Goal: Task Accomplishment & Management: Manage account settings

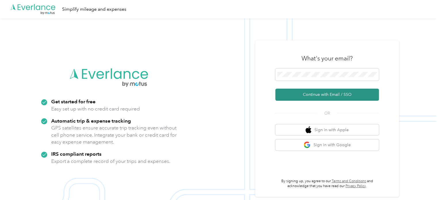
drag, startPoint x: 312, startPoint y: 92, endPoint x: 306, endPoint y: 89, distance: 6.6
click at [312, 92] on button "Continue with Email / SSO" at bounding box center [327, 95] width 104 height 12
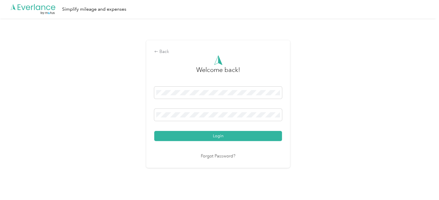
click at [154, 131] on button "Login" at bounding box center [218, 136] width 128 height 10
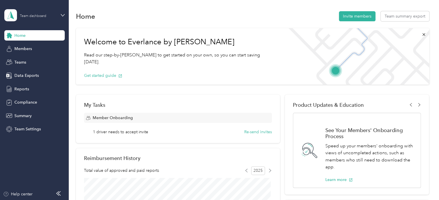
click at [33, 16] on div "Team dashboard" at bounding box center [33, 15] width 26 height 3
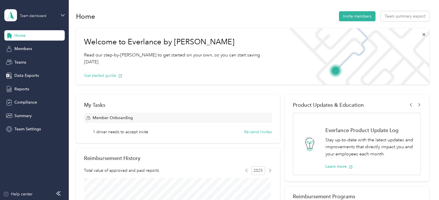
click at [29, 61] on div "Personal dashboard" at bounding box center [97, 60] width 178 height 10
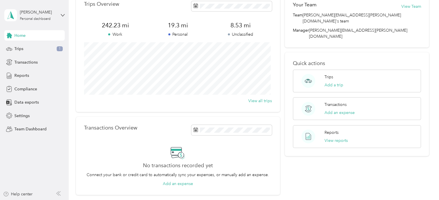
scroll to position [29, 0]
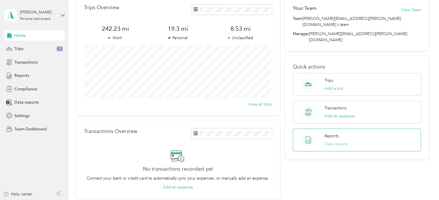
click at [334, 141] on button "View reports" at bounding box center [335, 144] width 23 height 6
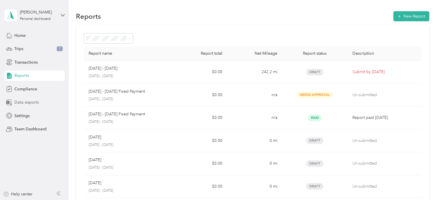
click at [24, 102] on span "Data exports" at bounding box center [26, 102] width 24 height 6
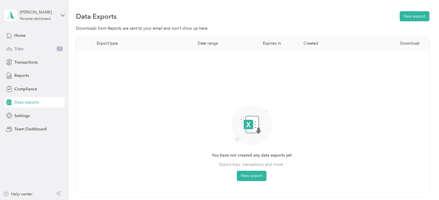
click at [15, 48] on span "Trips" at bounding box center [18, 49] width 9 height 6
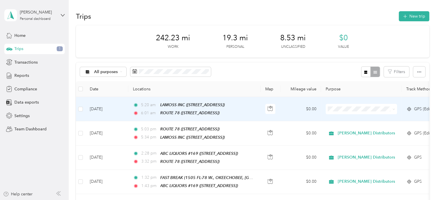
click at [341, 118] on span "[PERSON_NAME] Distributors" at bounding box center [368, 119] width 57 height 6
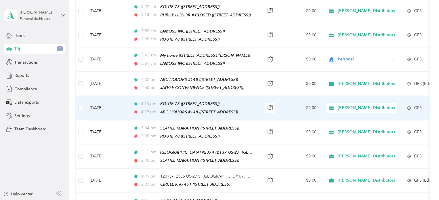
scroll to position [316, 0]
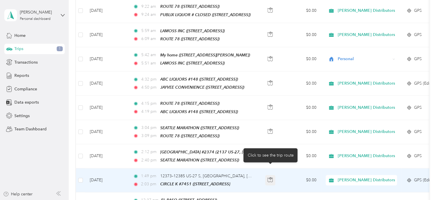
click at [268, 177] on icon "button" at bounding box center [269, 179] width 5 height 5
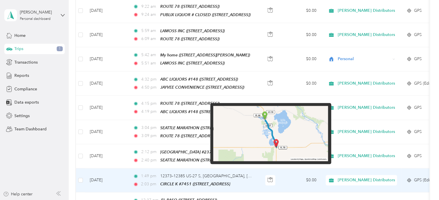
click at [285, 132] on img at bounding box center [270, 133] width 115 height 55
click at [286, 133] on img at bounding box center [270, 133] width 115 height 55
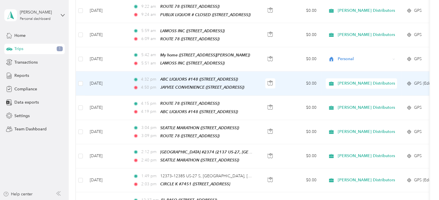
click at [263, 81] on td at bounding box center [271, 83] width 20 height 24
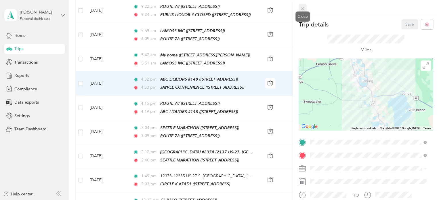
click at [301, 7] on icon at bounding box center [302, 8] width 5 height 5
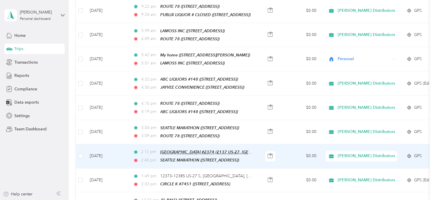
click at [244, 150] on span "LAKE PLACID LODGE #2374 (2137 US-27, LAKE PLACID, FL)" at bounding box center [243, 152] width 166 height 5
click at [286, 148] on td "$0.00" at bounding box center [301, 156] width 40 height 24
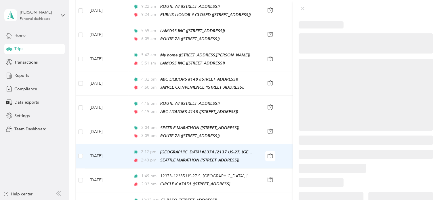
click at [271, 145] on div at bounding box center [219, 100] width 439 height 200
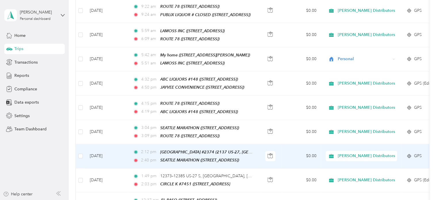
click at [284, 150] on td "$0.00" at bounding box center [301, 156] width 40 height 24
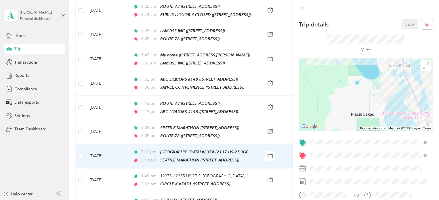
drag, startPoint x: 395, startPoint y: 111, endPoint x: 311, endPoint y: 82, distance: 89.8
click at [311, 82] on div at bounding box center [365, 94] width 134 height 72
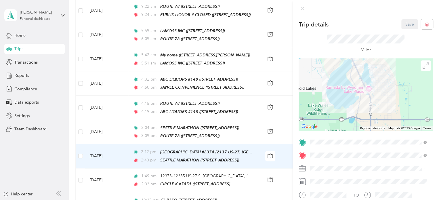
drag, startPoint x: 376, startPoint y: 109, endPoint x: 323, endPoint y: 83, distance: 59.0
click at [323, 83] on div at bounding box center [365, 94] width 134 height 72
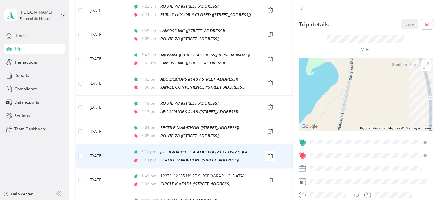
drag, startPoint x: 424, startPoint y: 76, endPoint x: 324, endPoint y: 135, distance: 116.0
click at [324, 135] on div "Trip details Save This trip cannot be edited because it is either under review,…" at bounding box center [365, 147] width 134 height 257
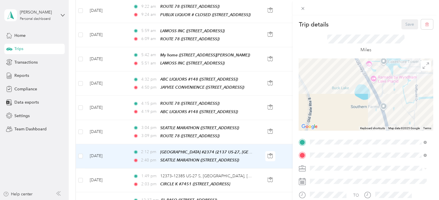
drag, startPoint x: 368, startPoint y: 78, endPoint x: 324, endPoint y: 125, distance: 64.5
click at [324, 125] on div at bounding box center [365, 94] width 134 height 72
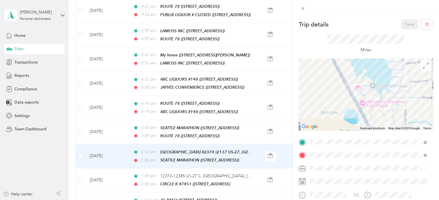
drag, startPoint x: 332, startPoint y: 103, endPoint x: 328, endPoint y: 119, distance: 16.7
click at [328, 119] on div at bounding box center [365, 94] width 134 height 72
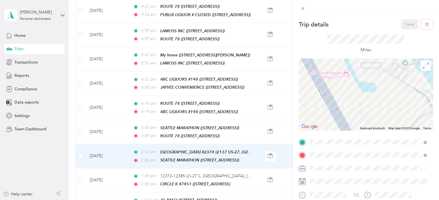
drag, startPoint x: 381, startPoint y: 77, endPoint x: 304, endPoint y: 130, distance: 93.4
click at [304, 130] on div "Trip details Save This trip cannot be edited because it is either under review,…" at bounding box center [365, 147] width 134 height 257
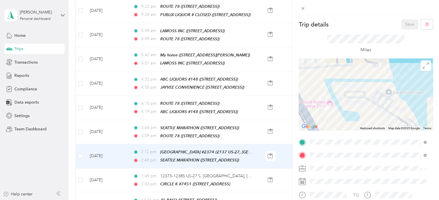
drag, startPoint x: 382, startPoint y: 85, endPoint x: 365, endPoint y: 115, distance: 33.9
click at [365, 115] on div at bounding box center [365, 94] width 134 height 72
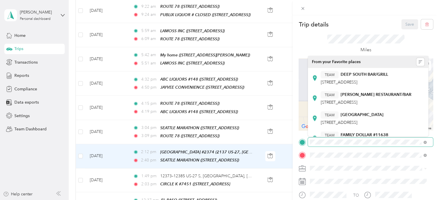
drag, startPoint x: 364, startPoint y: 83, endPoint x: 358, endPoint y: 146, distance: 63.3
click at [358, 146] on div "Trip details Save This trip cannot be edited because it is either under review,…" at bounding box center [365, 147] width 134 height 257
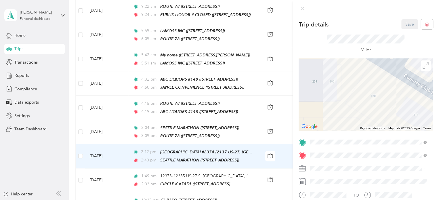
drag, startPoint x: 352, startPoint y: 85, endPoint x: 363, endPoint y: 125, distance: 41.6
click at [363, 125] on div at bounding box center [365, 94] width 134 height 72
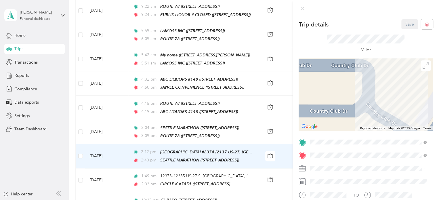
drag, startPoint x: 349, startPoint y: 102, endPoint x: 368, endPoint y: 134, distance: 37.6
click at [368, 133] on div "Trip details Save This trip cannot be edited because it is either under review,…" at bounding box center [365, 147] width 134 height 257
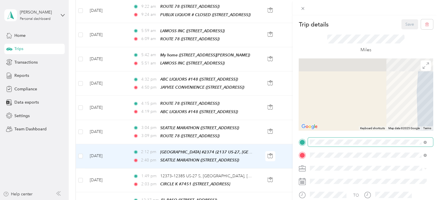
drag, startPoint x: 380, startPoint y: 91, endPoint x: 352, endPoint y: 139, distance: 55.6
click at [352, 139] on div "Trip details Save This trip cannot be edited because it is either under review,…" at bounding box center [365, 147] width 134 height 257
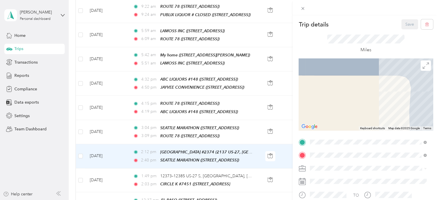
drag, startPoint x: 386, startPoint y: 91, endPoint x: 364, endPoint y: 113, distance: 30.5
click at [365, 112] on div at bounding box center [365, 94] width 134 height 72
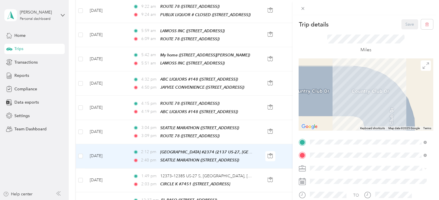
drag, startPoint x: 380, startPoint y: 91, endPoint x: 361, endPoint y: 104, distance: 23.3
click at [361, 104] on div at bounding box center [365, 94] width 134 height 72
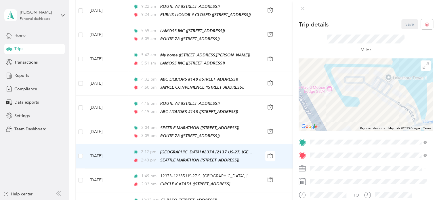
drag, startPoint x: 399, startPoint y: 108, endPoint x: 357, endPoint y: 91, distance: 45.4
click at [357, 91] on div at bounding box center [365, 94] width 134 height 72
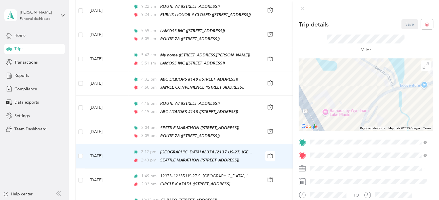
drag, startPoint x: 380, startPoint y: 109, endPoint x: 357, endPoint y: 71, distance: 44.5
click at [357, 71] on div at bounding box center [365, 94] width 134 height 72
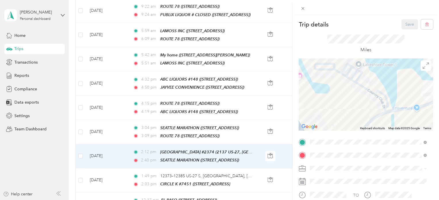
drag, startPoint x: 355, startPoint y: 109, endPoint x: 367, endPoint y: 136, distance: 29.9
click at [364, 138] on div "Trip details Save This trip cannot be edited because it is either under review,…" at bounding box center [365, 147] width 134 height 257
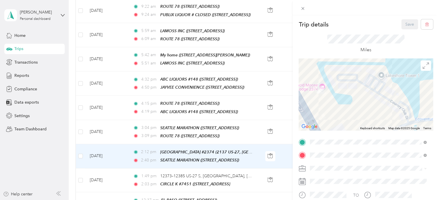
click at [179, 141] on div "Trip details Save This trip cannot be edited because it is either under review,…" at bounding box center [219, 100] width 439 height 200
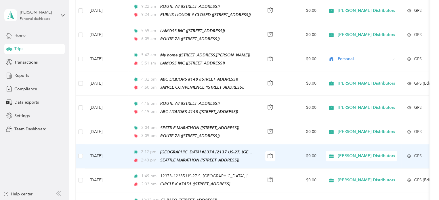
click at [182, 150] on span "LAKE PLACID LODGE #2374 (2137 US-27, LAKE PLACID, FL)" at bounding box center [243, 152] width 166 height 5
click at [183, 128] on button "Edit Place" at bounding box center [177, 128] width 33 height 10
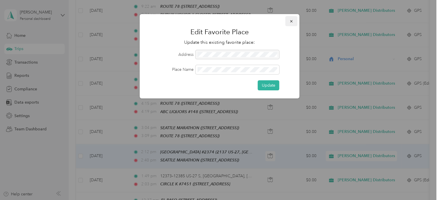
click at [292, 21] on icon "button" at bounding box center [291, 21] width 4 height 4
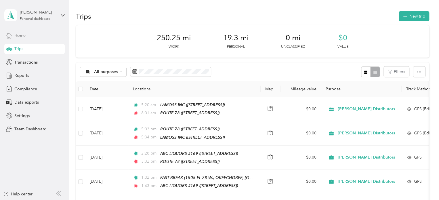
click at [22, 35] on span "Home" at bounding box center [19, 35] width 11 height 6
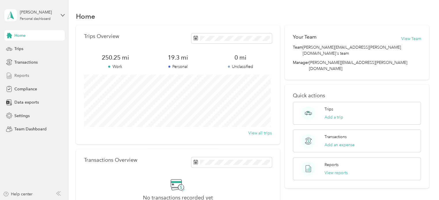
click at [20, 76] on span "Reports" at bounding box center [21, 75] width 15 height 6
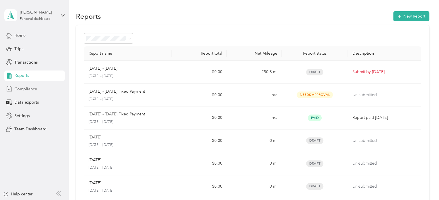
click at [17, 89] on span "Compliance" at bounding box center [25, 89] width 23 height 6
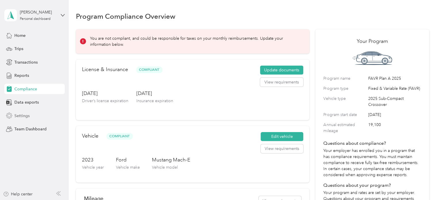
click at [22, 117] on span "Settings" at bounding box center [21, 116] width 15 height 6
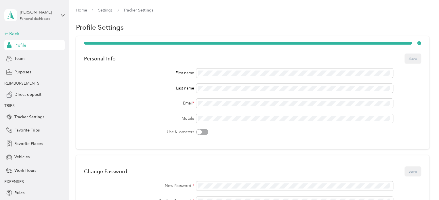
click at [4, 32] on div "Back" at bounding box center [33, 33] width 58 height 7
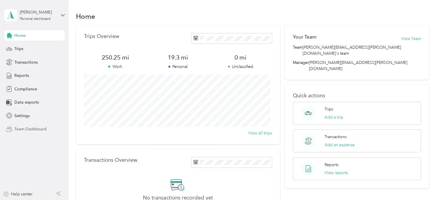
click at [24, 130] on span "Team Dashboard" at bounding box center [30, 129] width 32 height 6
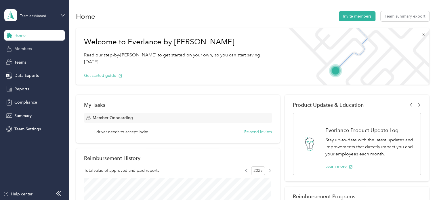
click at [24, 49] on span "Members" at bounding box center [23, 49] width 18 height 6
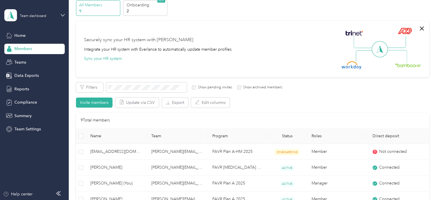
scroll to position [86, 0]
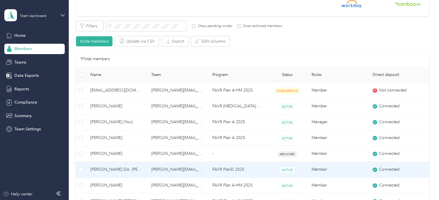
click at [106, 170] on span "[PERSON_NAME] DA. [PERSON_NAME]" at bounding box center [116, 169] width 52 height 6
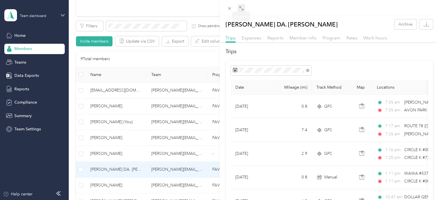
click at [242, 9] on icon at bounding box center [241, 8] width 5 height 5
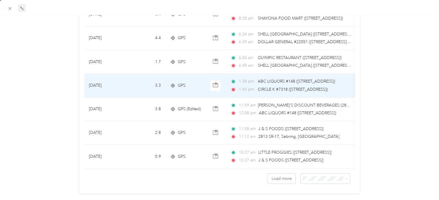
scroll to position [535, 0]
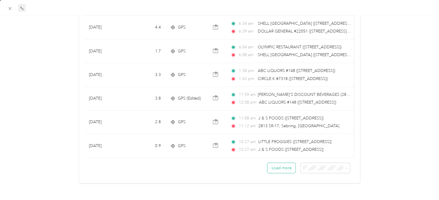
click at [282, 164] on button "Load more" at bounding box center [281, 168] width 28 height 10
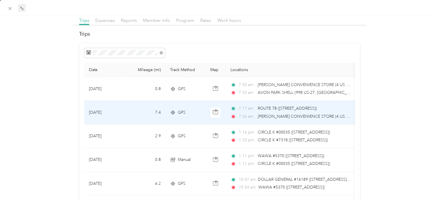
scroll to position [46, 0]
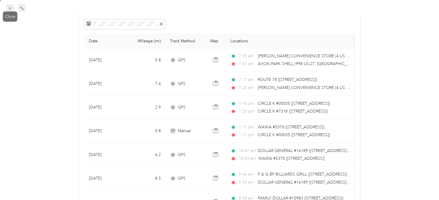
click at [10, 8] on icon at bounding box center [9, 8] width 5 height 5
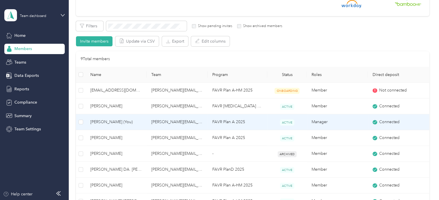
click at [106, 121] on span "[PERSON_NAME] (You)" at bounding box center [116, 122] width 52 height 6
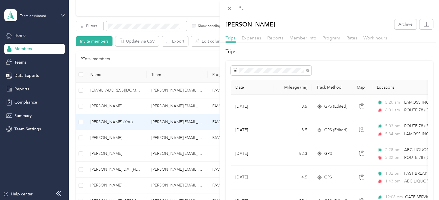
click at [352, 35] on div "Rates" at bounding box center [351, 38] width 11 height 7
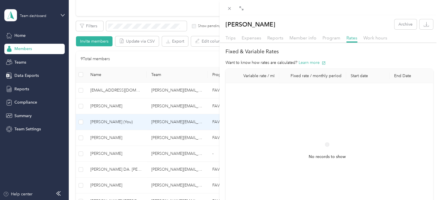
click at [315, 76] on th "Fixed rate / monthly period" at bounding box center [312, 76] width 67 height 14
click at [255, 76] on th "Variable rate / mi" at bounding box center [252, 76] width 54 height 14
click at [365, 76] on th "Start date" at bounding box center [367, 76] width 43 height 14
click at [404, 76] on th "End Date" at bounding box center [410, 76] width 43 height 14
click at [314, 62] on button "Learn more" at bounding box center [311, 63] width 27 height 6
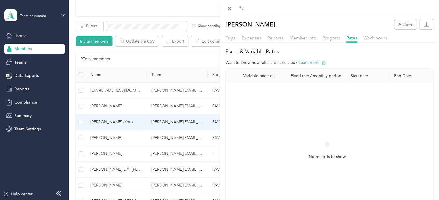
click at [100, 167] on div "[PERSON_NAME] Archive Trips Expenses Reports Member info Program Rates Work hou…" at bounding box center [219, 100] width 439 height 200
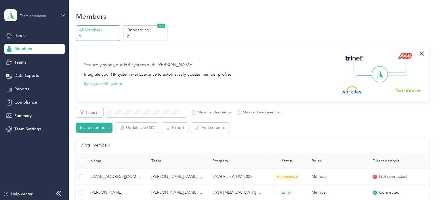
click at [32, 15] on div "Team dashboard" at bounding box center [33, 15] width 26 height 3
click at [29, 60] on div "Personal dashboard" at bounding box center [27, 60] width 36 height 6
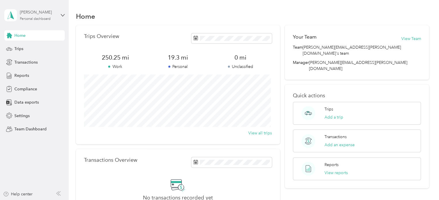
click at [37, 12] on div "[PERSON_NAME]" at bounding box center [38, 12] width 36 height 6
click at [30, 47] on div "Team dashboard" at bounding box center [24, 47] width 31 height 6
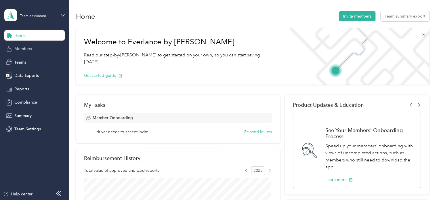
click at [23, 50] on span "Members" at bounding box center [23, 49] width 18 height 6
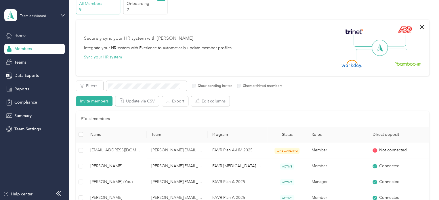
scroll to position [58, 0]
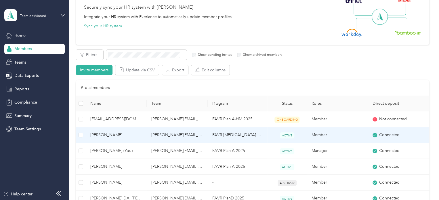
click at [112, 137] on span "[PERSON_NAME]" at bounding box center [116, 135] width 52 height 6
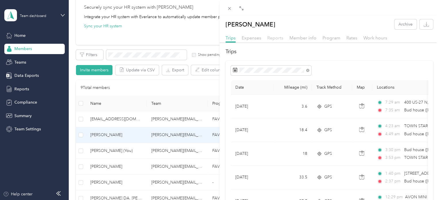
click at [274, 37] on span "Reports" at bounding box center [275, 37] width 16 height 5
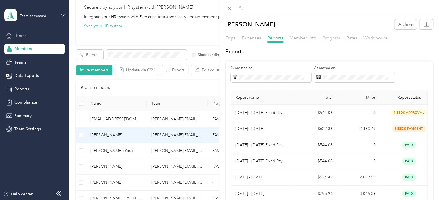
click at [328, 39] on span "Program" at bounding box center [331, 37] width 18 height 5
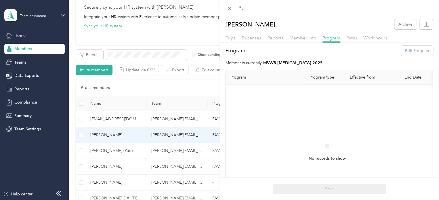
click at [349, 39] on span "Rates" at bounding box center [351, 37] width 11 height 5
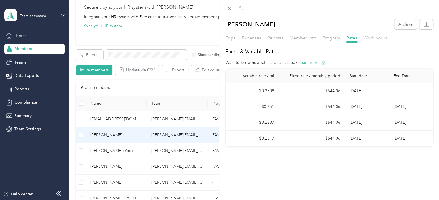
click at [371, 38] on span "Work hours" at bounding box center [375, 37] width 24 height 5
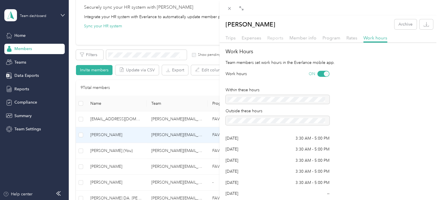
click at [278, 36] on span "Reports" at bounding box center [275, 37] width 16 height 5
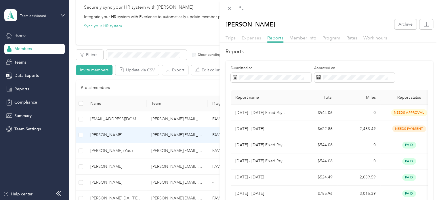
click at [252, 39] on span "Expenses" at bounding box center [252, 37] width 20 height 5
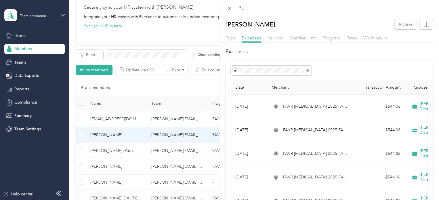
click at [275, 39] on span "Reports" at bounding box center [275, 37] width 16 height 5
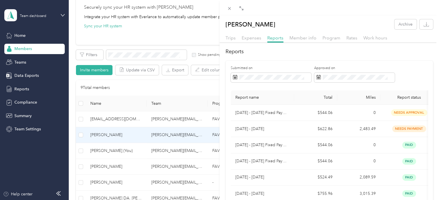
click at [120, 135] on div "[PERSON_NAME] Archive Trips Expenses Reports Member info Program Rates Work hou…" at bounding box center [219, 100] width 439 height 200
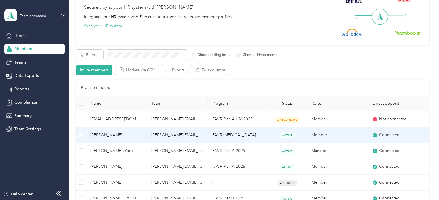
click at [120, 200] on div "Drag to resize Click to close [PERSON_NAME] Archive Trips Expenses Reports Memb…" at bounding box center [218, 200] width 436 height 0
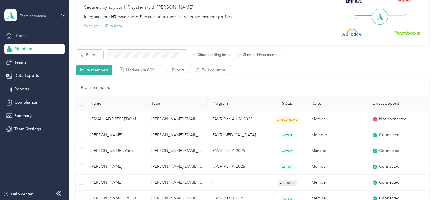
click at [42, 16] on div "Team dashboard" at bounding box center [33, 15] width 26 height 3
click at [38, 58] on div "Personal dashboard" at bounding box center [27, 60] width 36 height 6
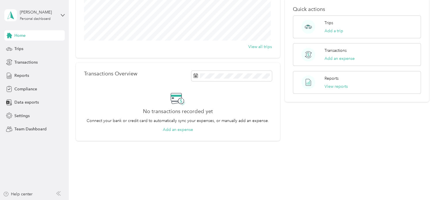
scroll to position [58, 0]
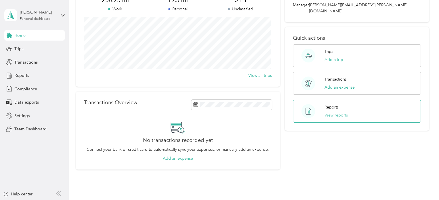
click at [328, 112] on button "View reports" at bounding box center [335, 115] width 23 height 6
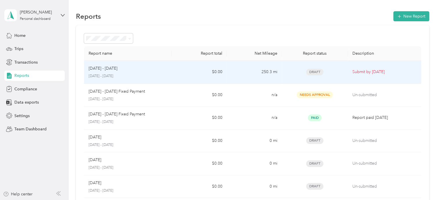
click at [107, 71] on div "[DATE] - [DATE] [DATE] - [DATE]" at bounding box center [128, 72] width 79 height 14
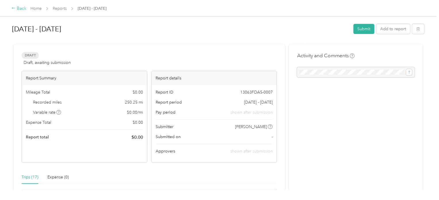
click at [14, 7] on icon at bounding box center [14, 8] width 4 height 4
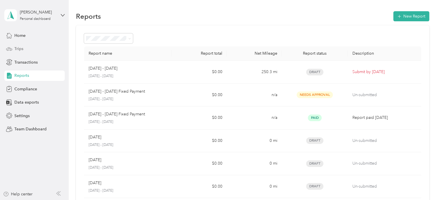
click at [16, 46] on span "Trips" at bounding box center [18, 49] width 9 height 6
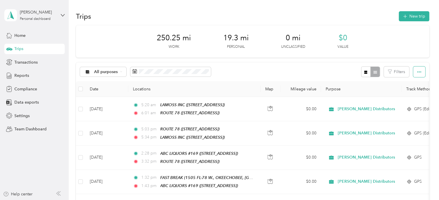
click at [417, 71] on icon "button" at bounding box center [419, 72] width 4 height 4
click at [372, 72] on div at bounding box center [370, 71] width 19 height 11
click at [361, 72] on button "button" at bounding box center [366, 71] width 10 height 11
